Goal: Navigation & Orientation: Find specific page/section

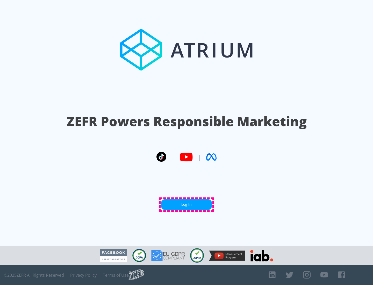
click at [186, 204] on link "Log In" at bounding box center [187, 205] width 52 height 12
